Goal: Check status

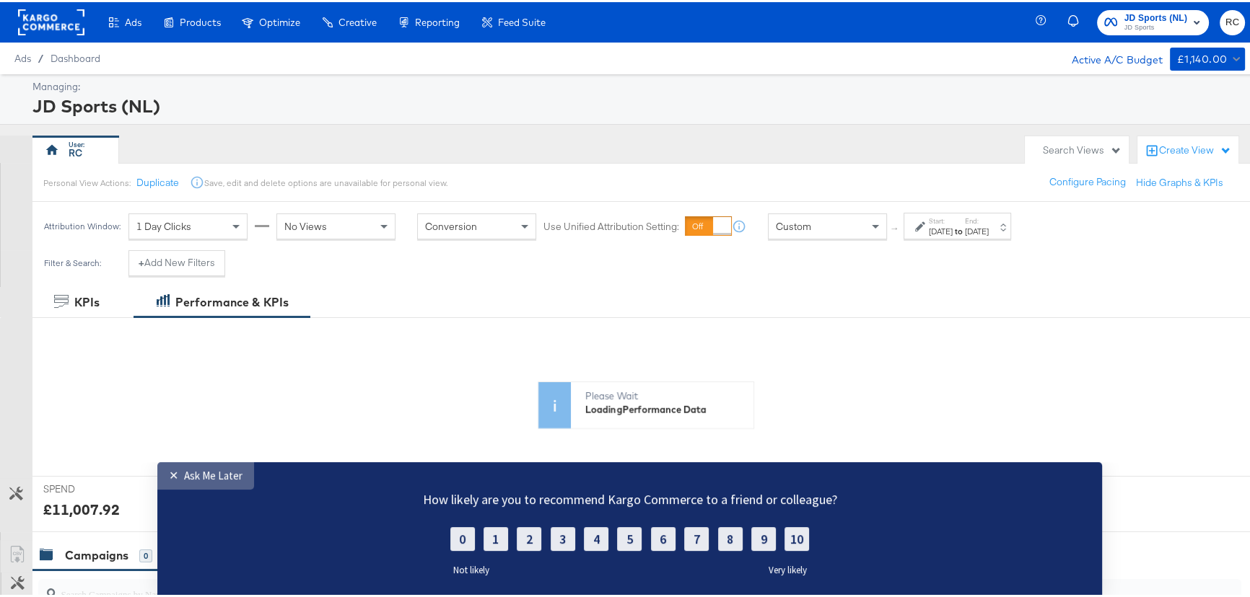
click at [184, 475] on div "Ask Me Later" at bounding box center [213, 476] width 58 height 14
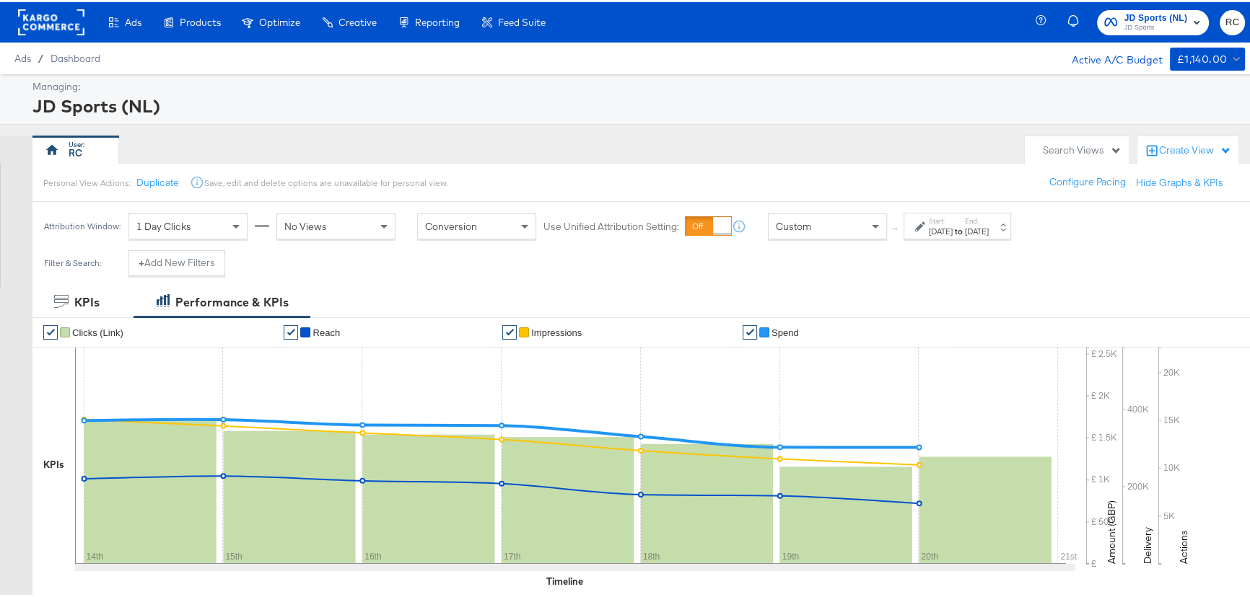
click at [989, 216] on label "End:" at bounding box center [977, 218] width 24 height 9
click at [953, 232] on div "[DATE]" at bounding box center [941, 230] width 24 height 12
click at [989, 230] on div "[DATE]" at bounding box center [977, 230] width 24 height 12
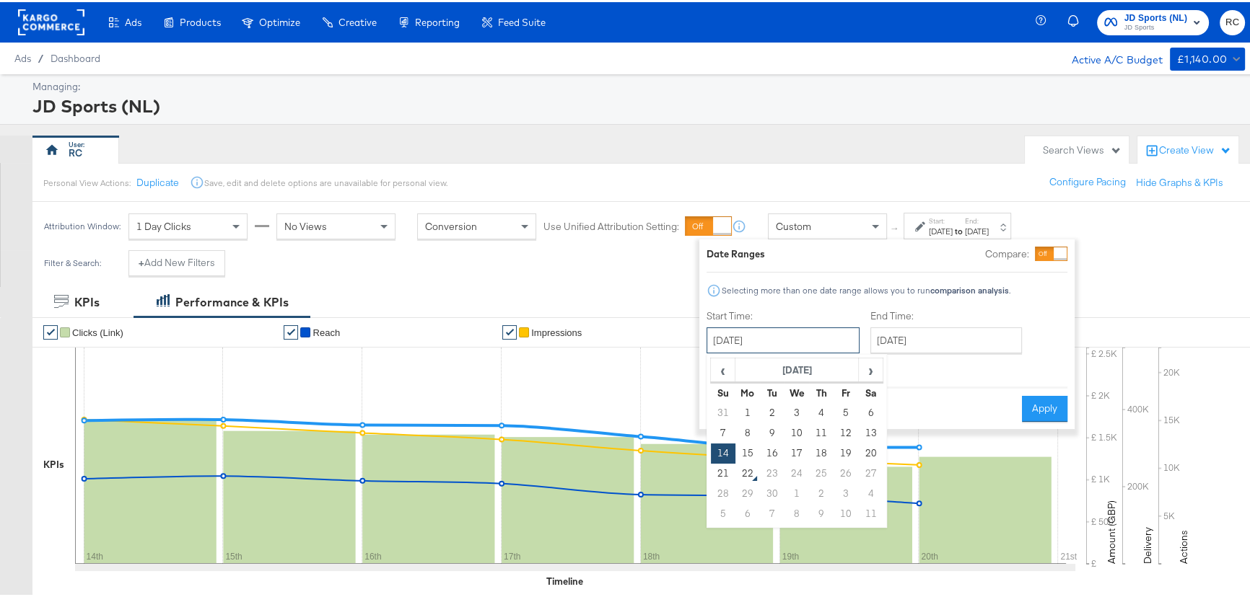
click at [821, 331] on input "[DATE]" at bounding box center [782, 338] width 153 height 26
click at [934, 346] on input "[DATE]" at bounding box center [946, 338] width 152 height 26
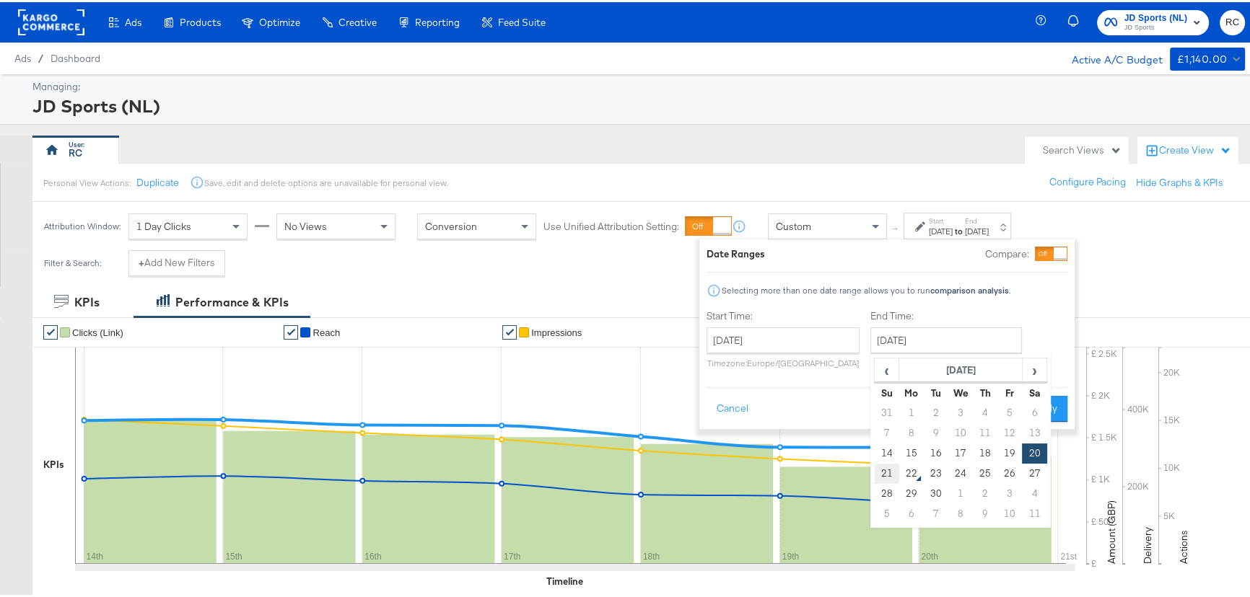
click at [888, 468] on td "21" at bounding box center [887, 472] width 25 height 20
type input "[DATE]"
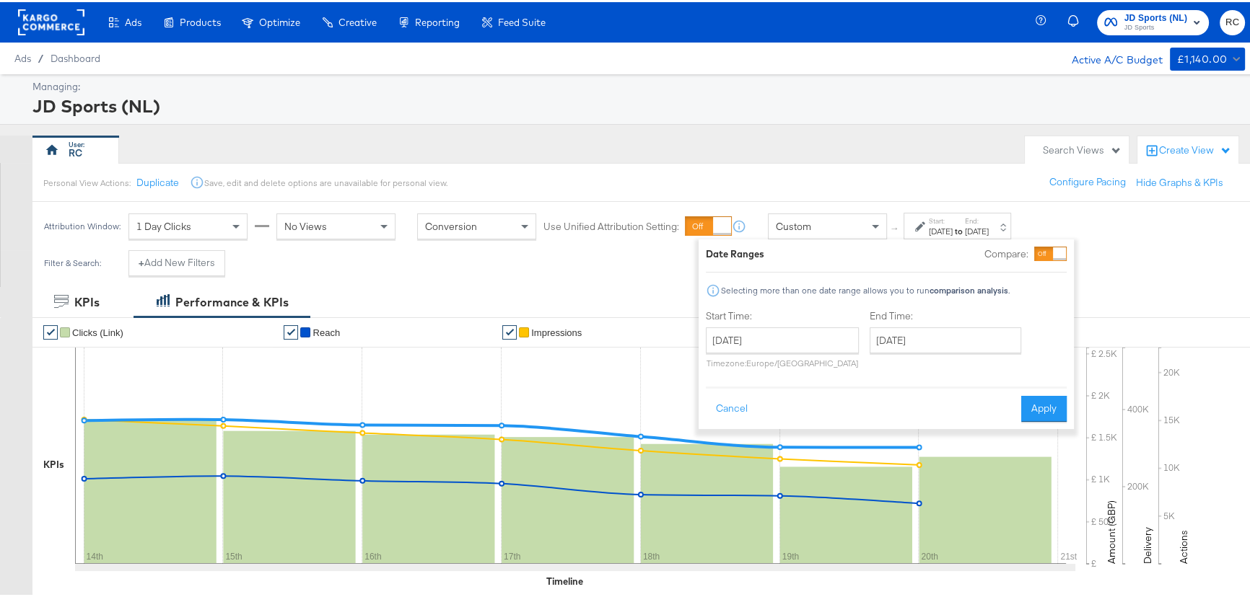
drag, startPoint x: 1057, startPoint y: 398, endPoint x: 748, endPoint y: 276, distance: 332.7
click at [1058, 398] on button "Apply" at bounding box center [1043, 407] width 45 height 26
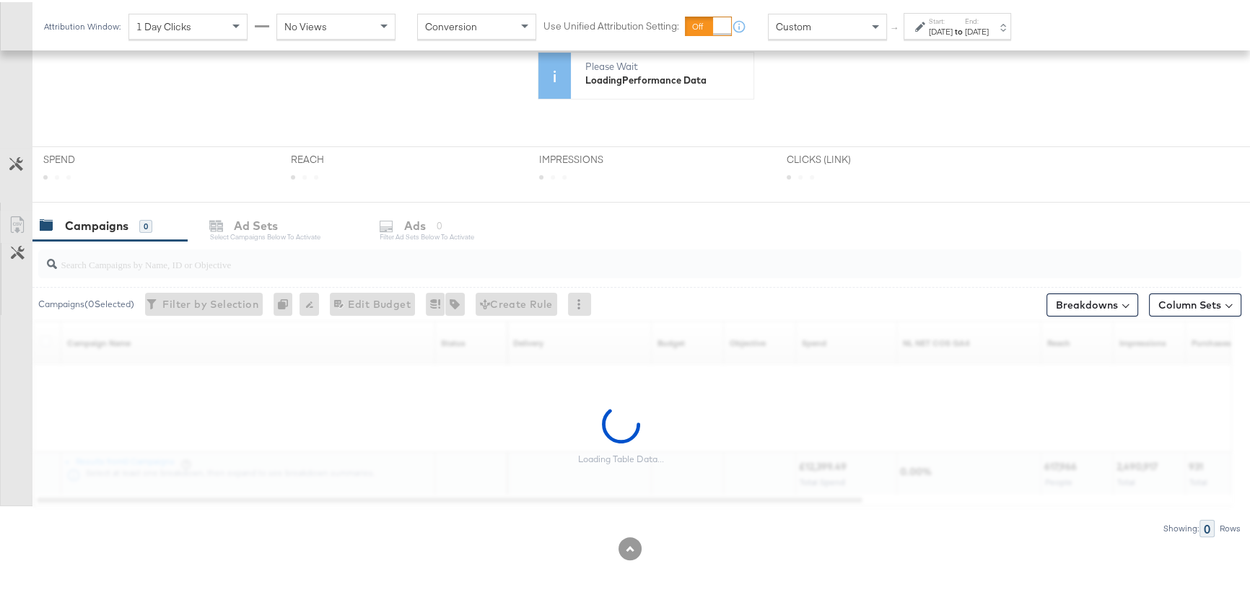
scroll to position [330, 0]
click at [238, 267] on input "search" at bounding box center [594, 256] width 1075 height 28
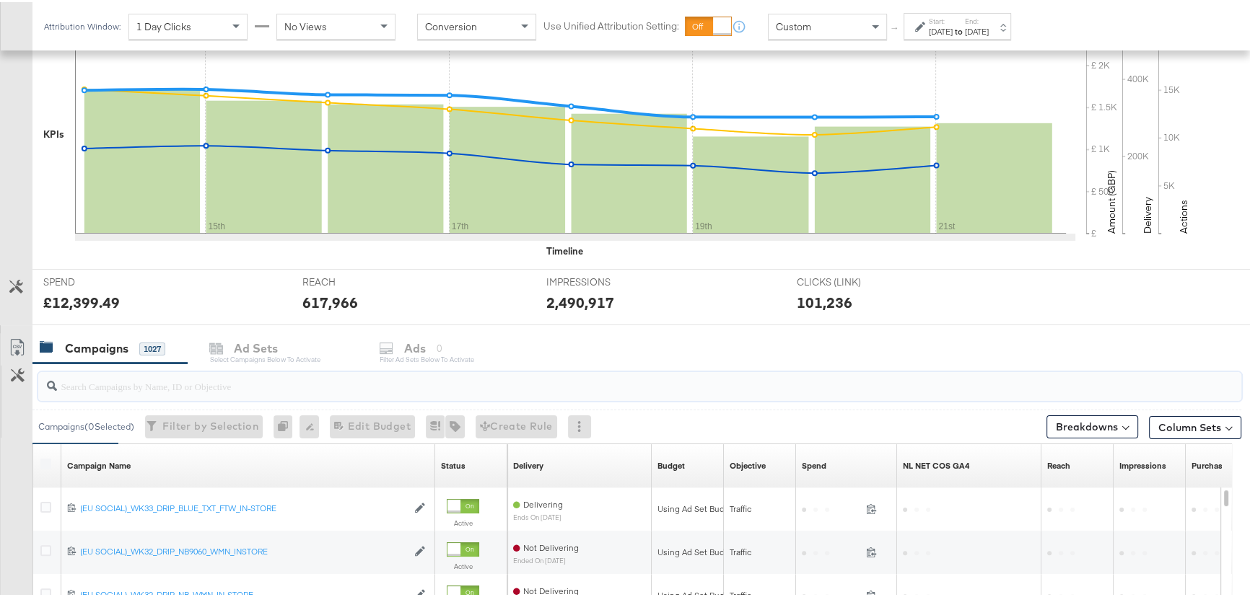
scroll to position [453, 0]
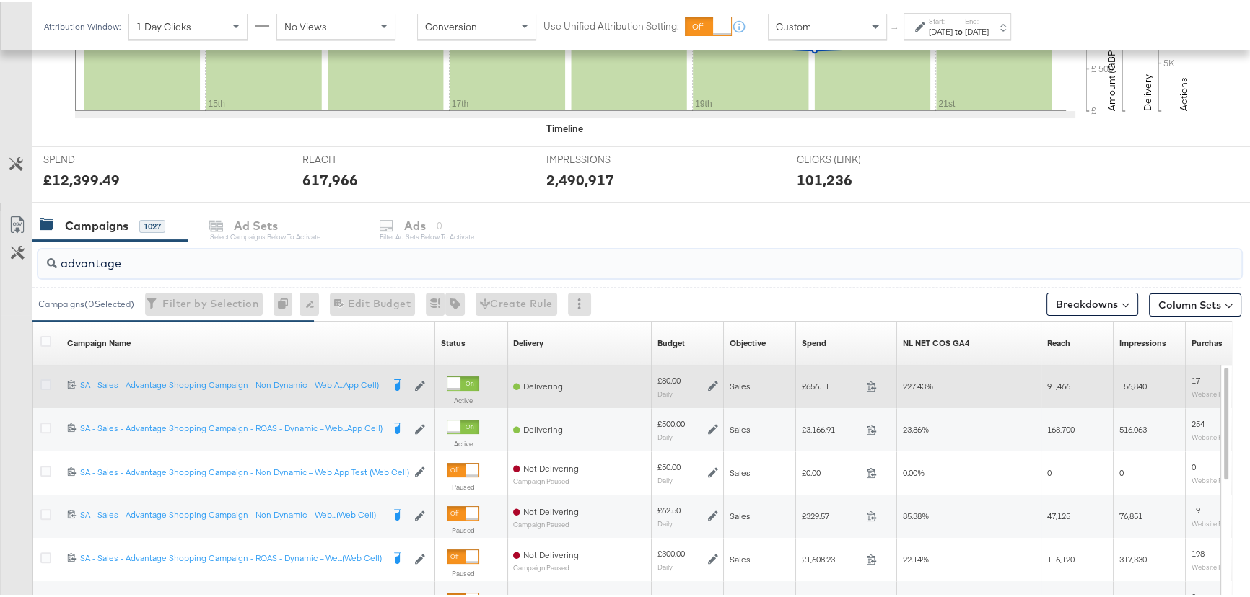
type input "advantage"
click at [42, 382] on icon at bounding box center [45, 382] width 11 height 11
click at [0, 0] on input "checkbox" at bounding box center [0, 0] width 0 height 0
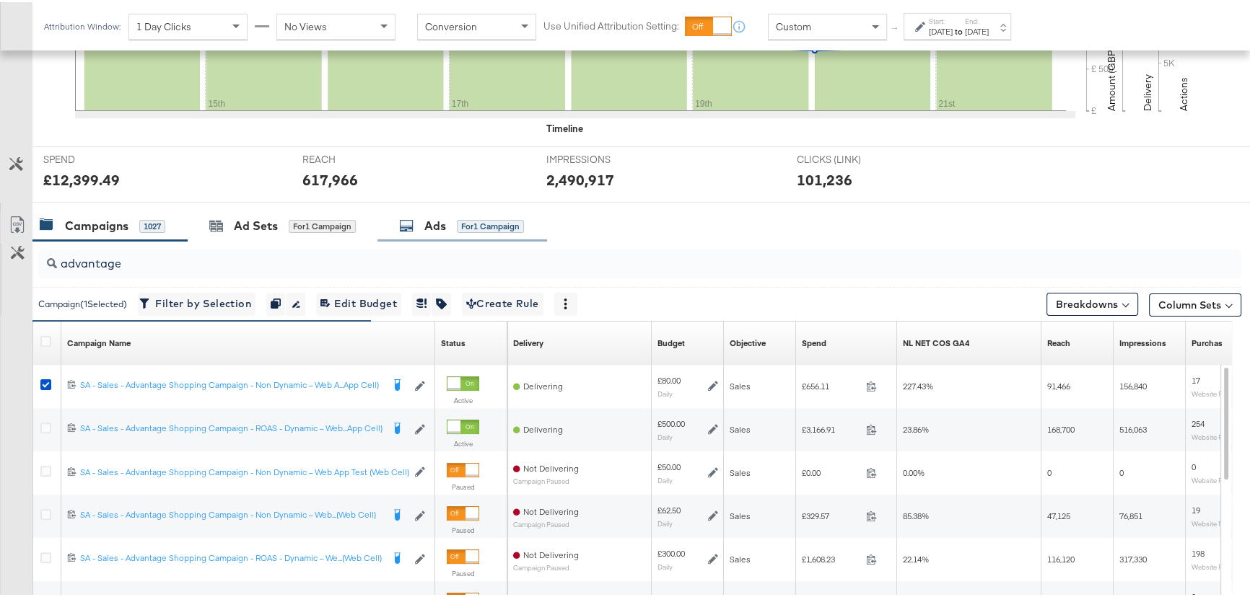
click at [445, 221] on div "Ads" at bounding box center [435, 224] width 22 height 17
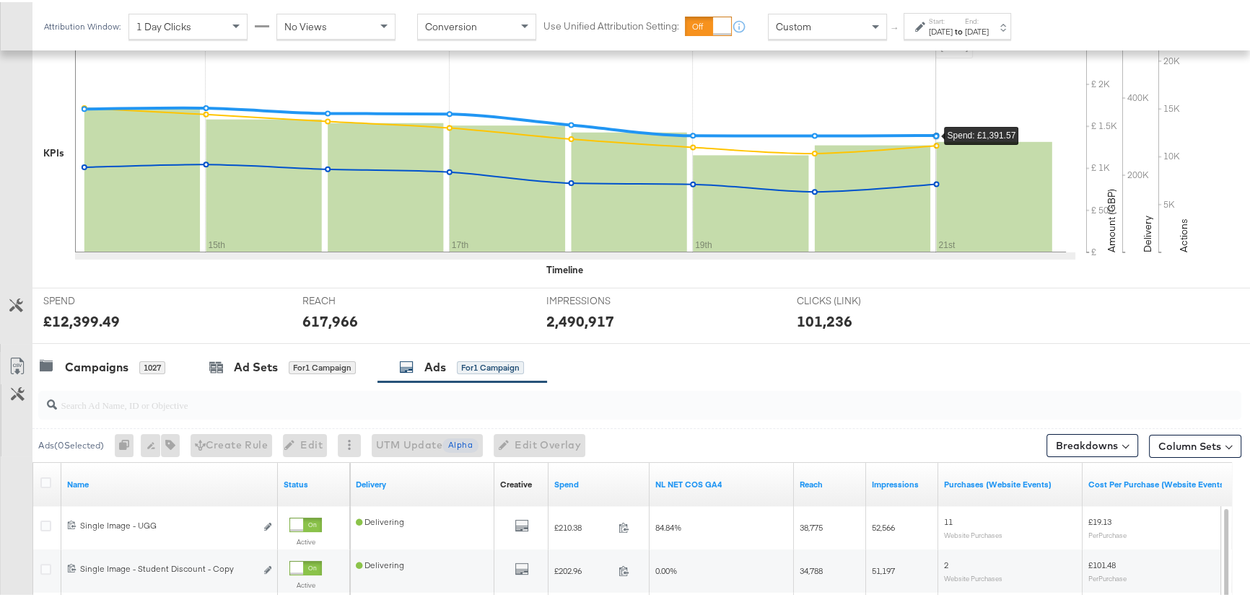
scroll to position [125, 0]
